Goal: Task Accomplishment & Management: Use online tool/utility

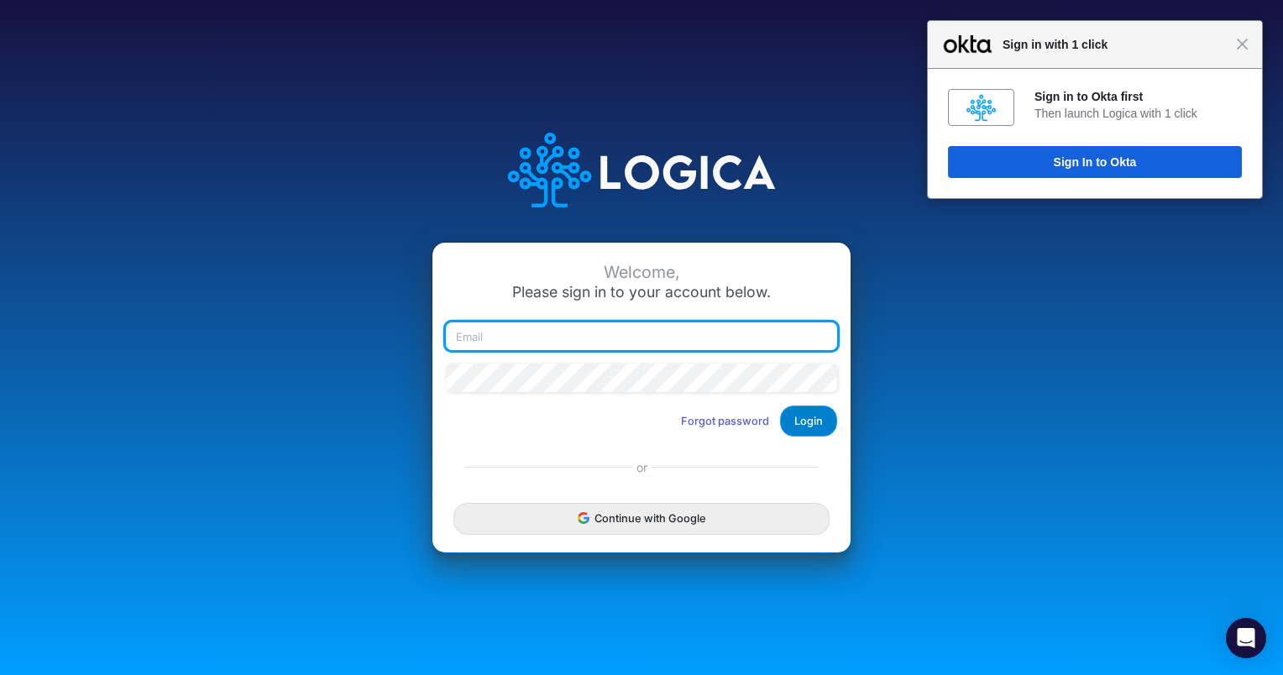
type input "[EMAIL_ADDRESS][DOMAIN_NAME]"
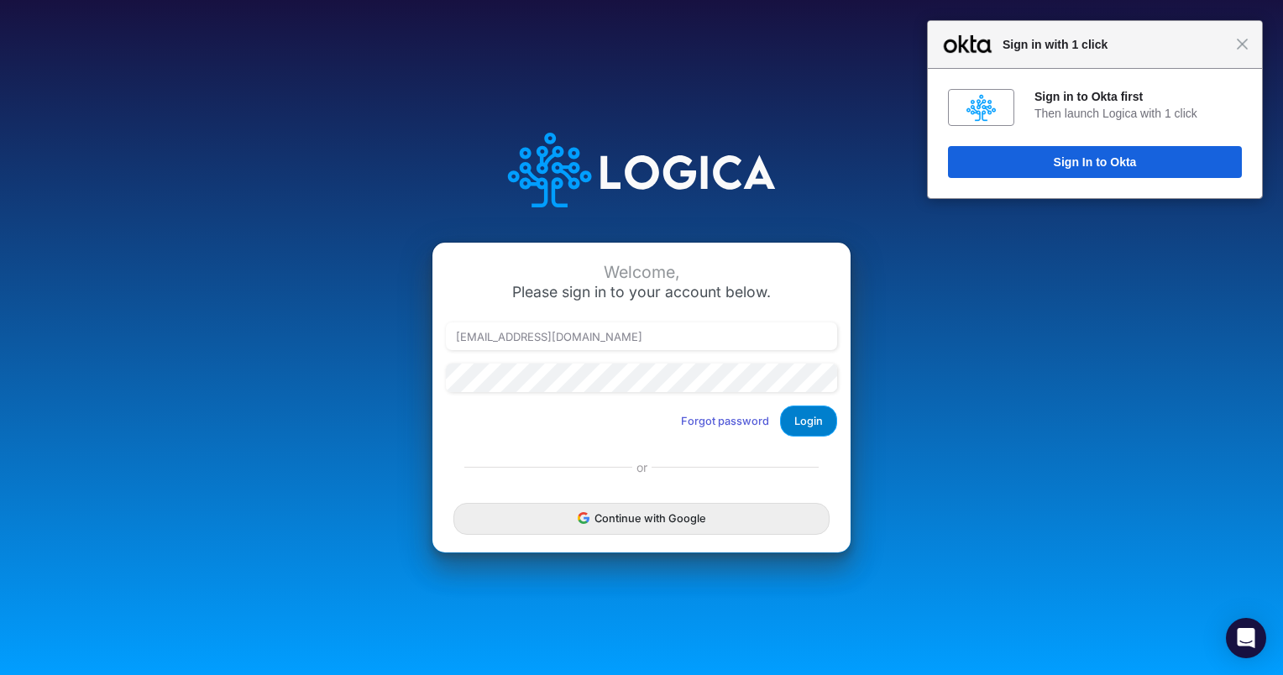
click at [823, 422] on button "Login" at bounding box center [808, 421] width 57 height 31
